Goal: Check status

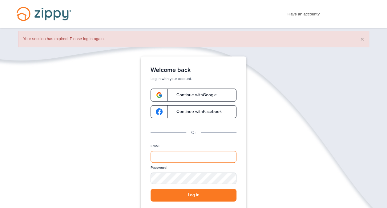
type input "**********"
click at [184, 194] on button "Log in" at bounding box center [194, 195] width 86 height 13
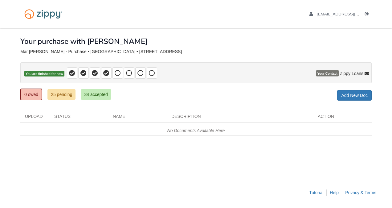
click at [125, 168] on div "× × × Pending Add Document Notice document will be included in the email sent t…" at bounding box center [195, 102] width 351 height 149
click at [60, 95] on link "25 pending" at bounding box center [61, 94] width 28 height 10
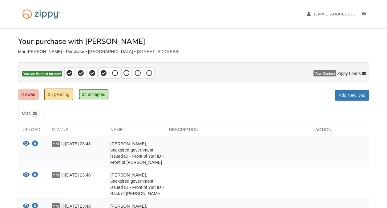
click at [99, 97] on link "34 accepted" at bounding box center [94, 94] width 30 height 10
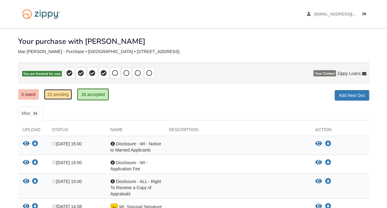
click at [71, 92] on link "25 pending" at bounding box center [58, 94] width 28 height 10
